Goal: Task Accomplishment & Management: Manage account settings

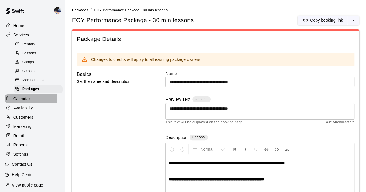
click at [20, 100] on p "Calendar" at bounding box center [21, 99] width 17 height 6
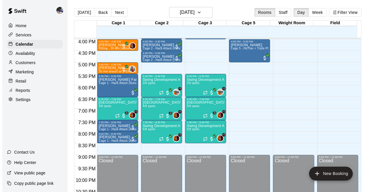
scroll to position [370, 0]
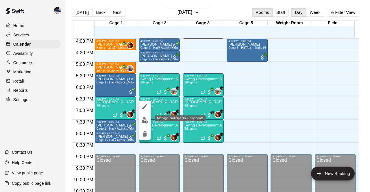
click at [146, 119] on img "edit" at bounding box center [145, 120] width 7 height 7
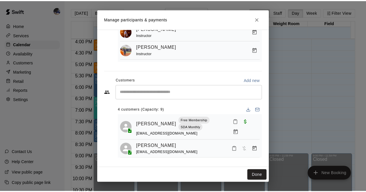
scroll to position [4, 0]
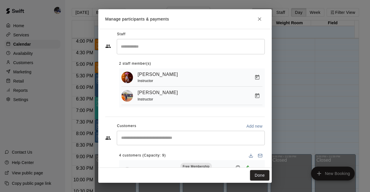
click at [260, 18] on icon "Close" at bounding box center [260, 19] width 6 height 6
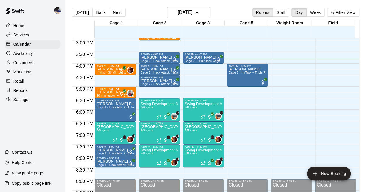
scroll to position [345, 0]
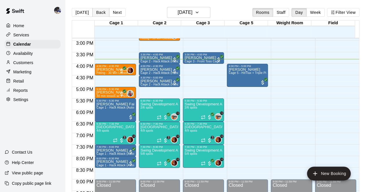
click at [94, 12] on button "Back" at bounding box center [100, 12] width 17 height 9
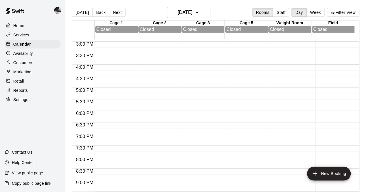
scroll to position [324, 0]
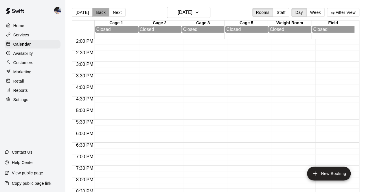
click at [97, 9] on button "Back" at bounding box center [100, 12] width 17 height 9
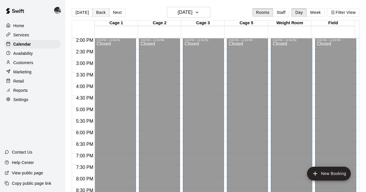
click at [97, 9] on button "Back" at bounding box center [100, 12] width 17 height 9
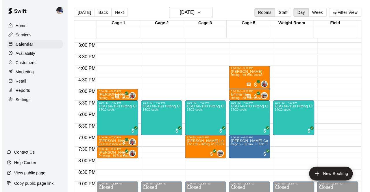
scroll to position [343, 0]
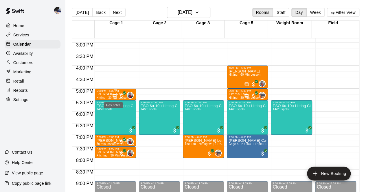
click at [113, 96] on icon "Has notes" at bounding box center [114, 96] width 5 height 5
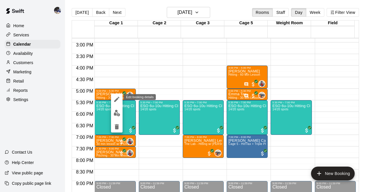
click at [115, 99] on icon "edit" at bounding box center [116, 99] width 7 height 7
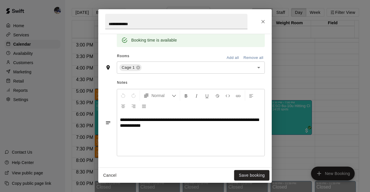
scroll to position [121, 0]
click at [174, 124] on p "**********" at bounding box center [191, 125] width 142 height 17
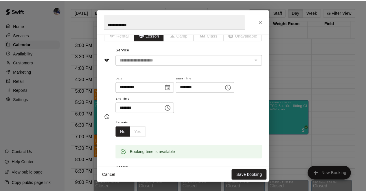
scroll to position [8, 0]
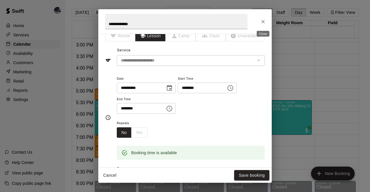
click at [264, 22] on icon "Close" at bounding box center [263, 22] width 6 height 6
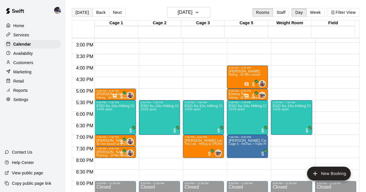
click at [81, 11] on button "[DATE]" at bounding box center [82, 12] width 21 height 9
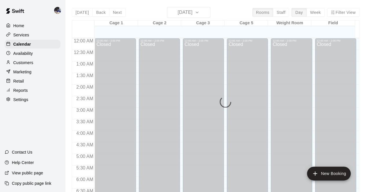
scroll to position [369, 0]
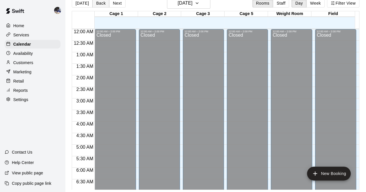
scroll to position [394, 0]
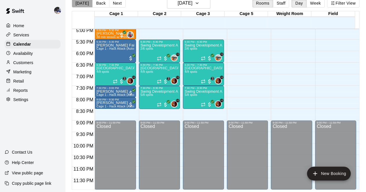
click at [84, 6] on button "[DATE]" at bounding box center [82, 3] width 21 height 9
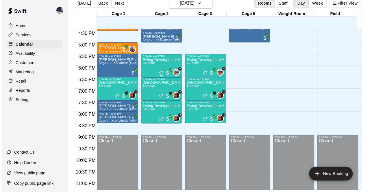
scroll to position [380, 0]
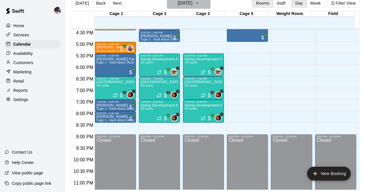
click at [191, 5] on h6 "[DATE]" at bounding box center [184, 3] width 15 height 8
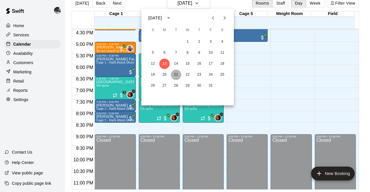
click at [176, 74] on button "21" at bounding box center [176, 75] width 10 height 10
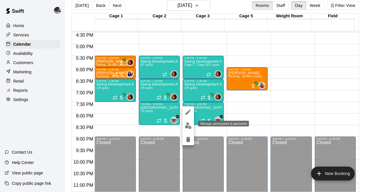
click at [187, 123] on img "edit" at bounding box center [188, 126] width 7 height 7
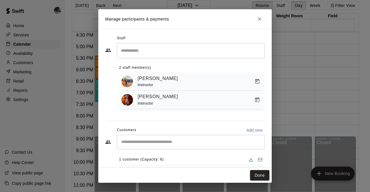
scroll to position [26, 0]
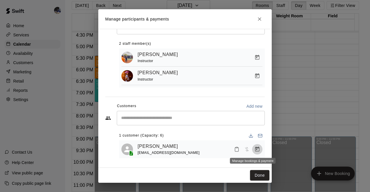
click at [254, 148] on icon "Manage bookings & payment" at bounding box center [257, 150] width 6 height 6
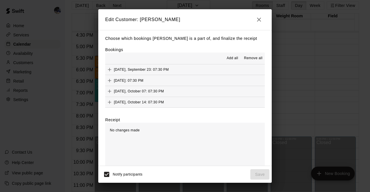
scroll to position [10, 0]
click at [250, 105] on div "Remove" at bounding box center [252, 110] width 18 height 10
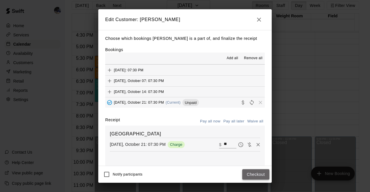
click at [254, 172] on button "Checkout" at bounding box center [255, 174] width 27 height 11
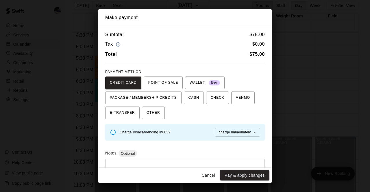
click at [210, 178] on button "Cancel" at bounding box center [208, 175] width 18 height 11
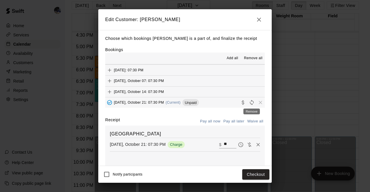
click at [256, 103] on span "Remove" at bounding box center [260, 102] width 9 height 4
click at [255, 146] on icon "Remove" at bounding box center [258, 145] width 6 height 6
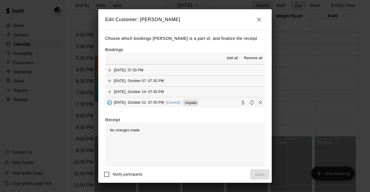
scroll to position [5, 0]
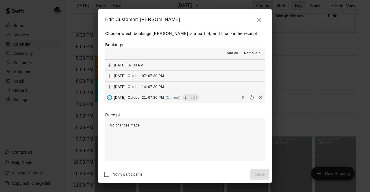
click at [262, 22] on icon "button" at bounding box center [258, 19] width 7 height 7
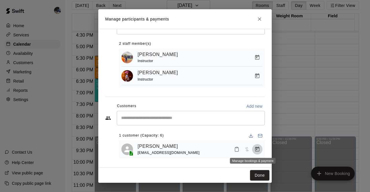
click at [254, 149] on icon "Manage bookings & payment" at bounding box center [257, 150] width 6 height 6
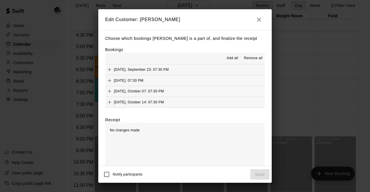
scroll to position [10, 0]
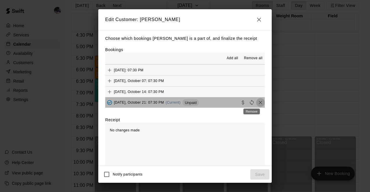
click at [258, 103] on icon "Remove" at bounding box center [261, 103] width 6 height 6
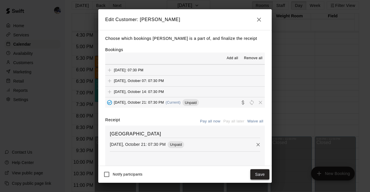
click at [264, 171] on button "Save" at bounding box center [259, 174] width 19 height 11
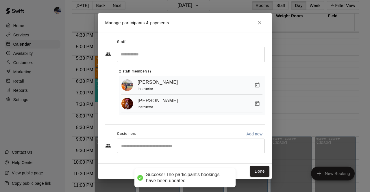
scroll to position [0, 0]
click at [264, 171] on button "Done" at bounding box center [259, 171] width 19 height 11
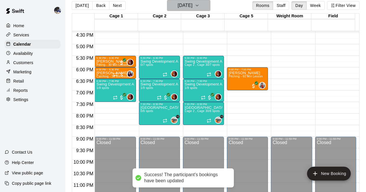
click at [185, 11] on button "Tuesday Oct 21" at bounding box center [188, 5] width 43 height 11
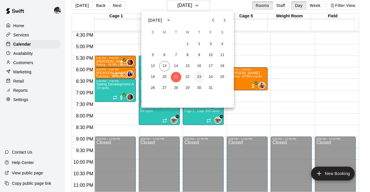
click at [199, 77] on button "23" at bounding box center [199, 77] width 10 height 10
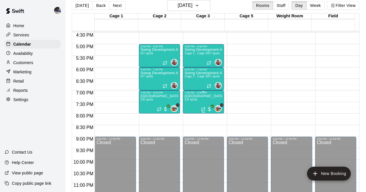
click at [197, 99] on div "Swing Development Academy High School 1/8 spots" at bounding box center [203, 190] width 38 height 192
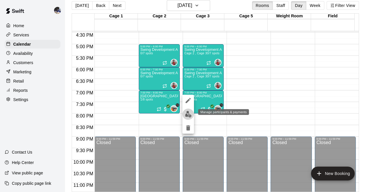
click at [187, 116] on img "edit" at bounding box center [188, 114] width 7 height 7
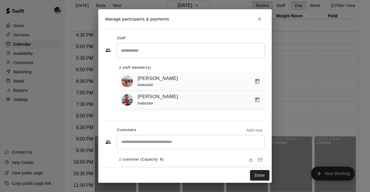
scroll to position [26, 0]
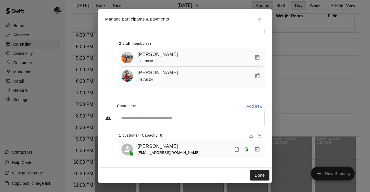
click at [172, 122] on div "​" at bounding box center [191, 118] width 148 height 14
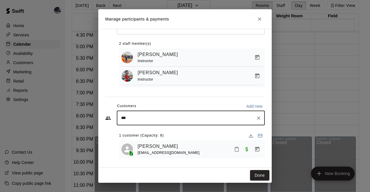
type input "****"
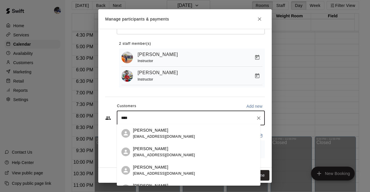
scroll to position [14, 0]
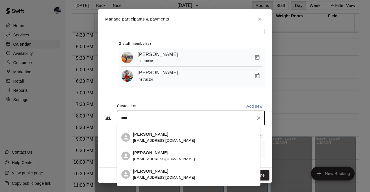
click at [155, 157] on span "davidcoppola@msn.com" at bounding box center [164, 159] width 62 height 4
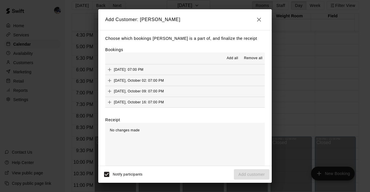
scroll to position [10, 0]
click at [164, 102] on span "Thursday, October 23: 07:00 PM" at bounding box center [139, 103] width 50 height 4
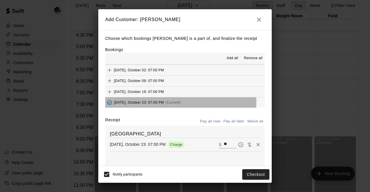
click at [164, 102] on span "Thursday, October 23: 07:00 PM" at bounding box center [139, 103] width 50 height 4
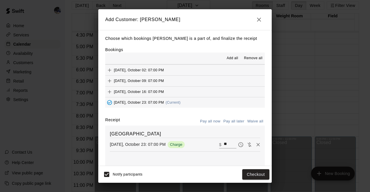
click at [233, 120] on button "Pay all later" at bounding box center [234, 121] width 24 height 9
click at [249, 175] on button "Add customer" at bounding box center [252, 174] width 36 height 11
